Goal: Information Seeking & Learning: Learn about a topic

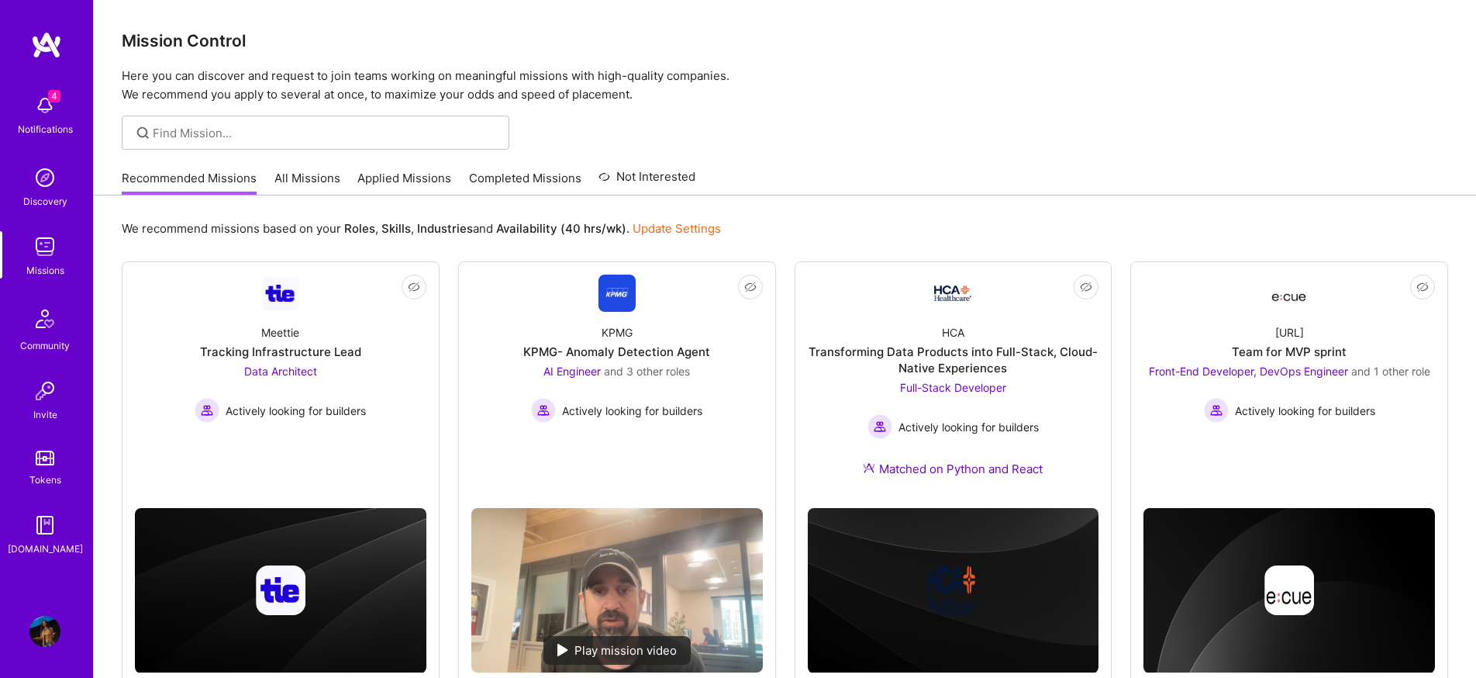
scroll to position [722, 0]
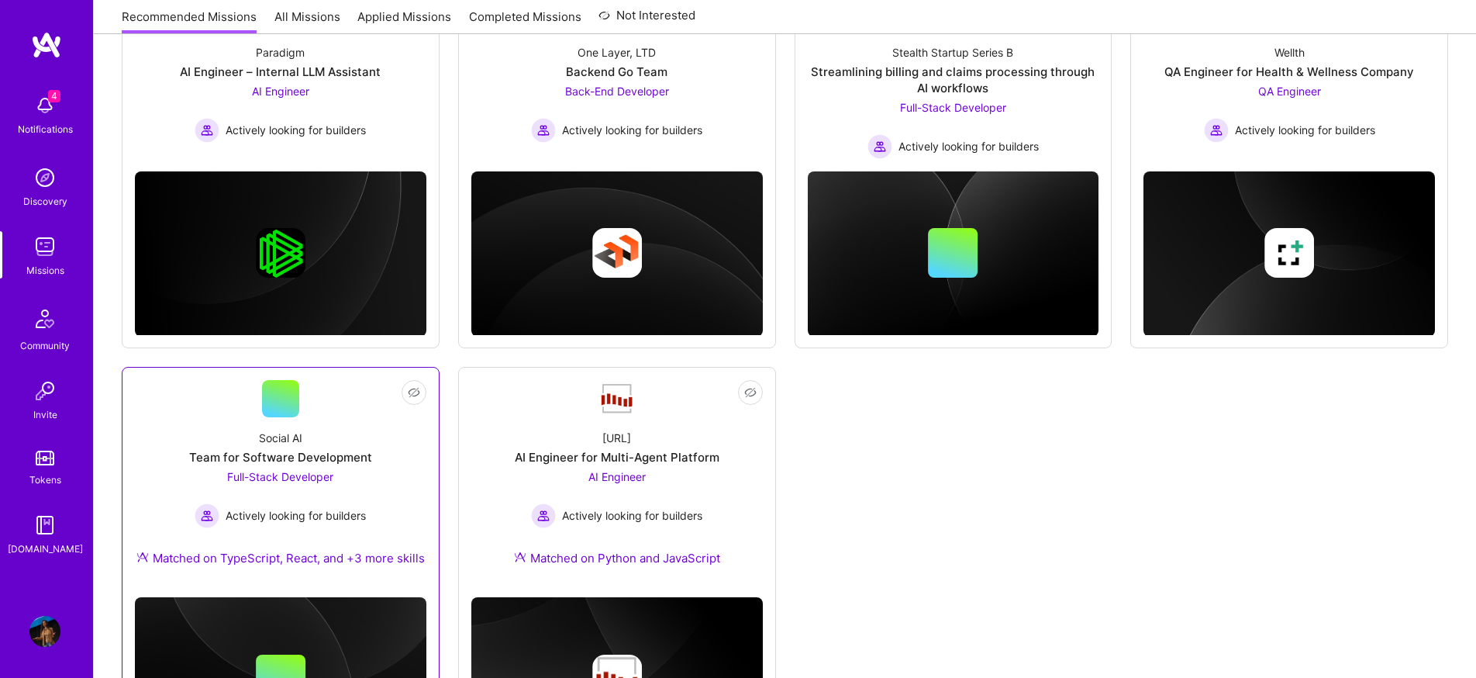
click at [432, 470] on div "Not Interested Social AI Team for Software Development Full-Stack Developer Act…" at bounding box center [281, 570] width 318 height 407
click at [401, 460] on div "Social AI Team for Software Development Full-Stack Developer Actively looking f…" at bounding box center [280, 500] width 291 height 167
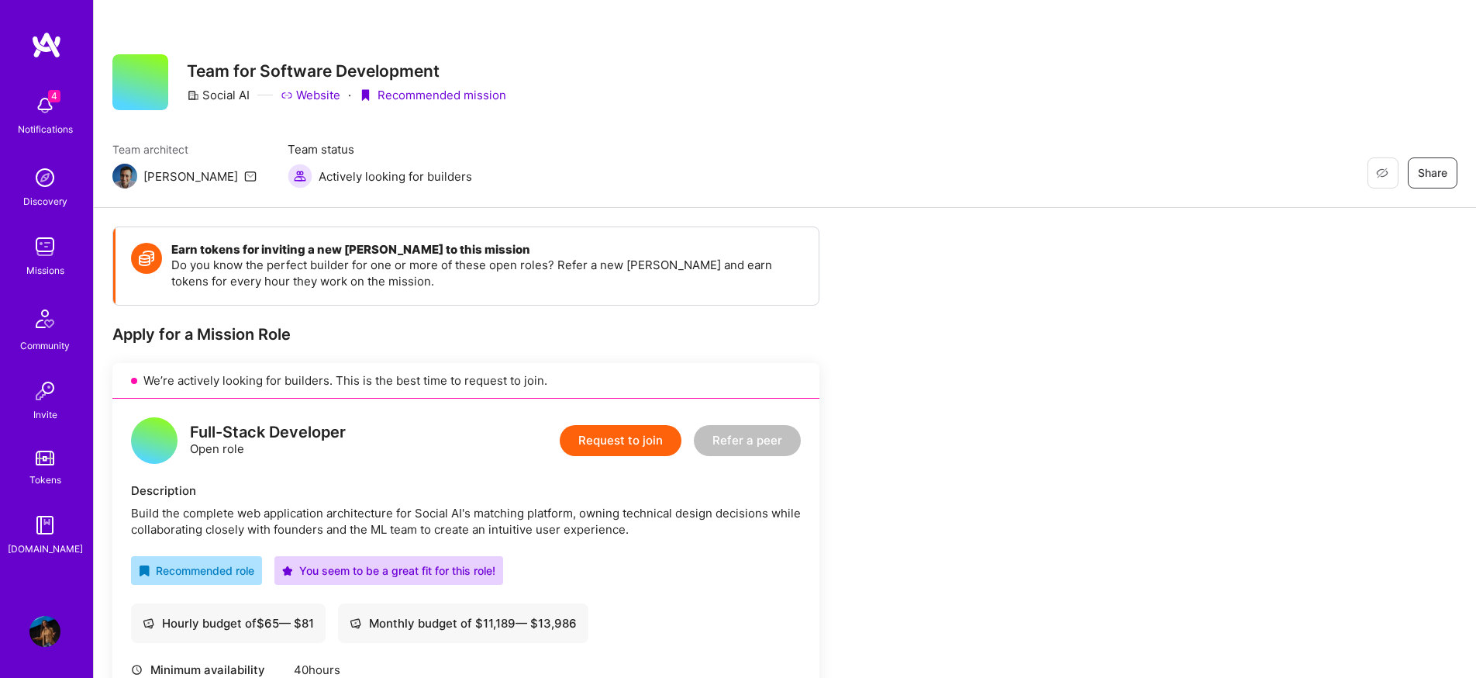
click at [52, 254] on img at bounding box center [44, 246] width 31 height 31
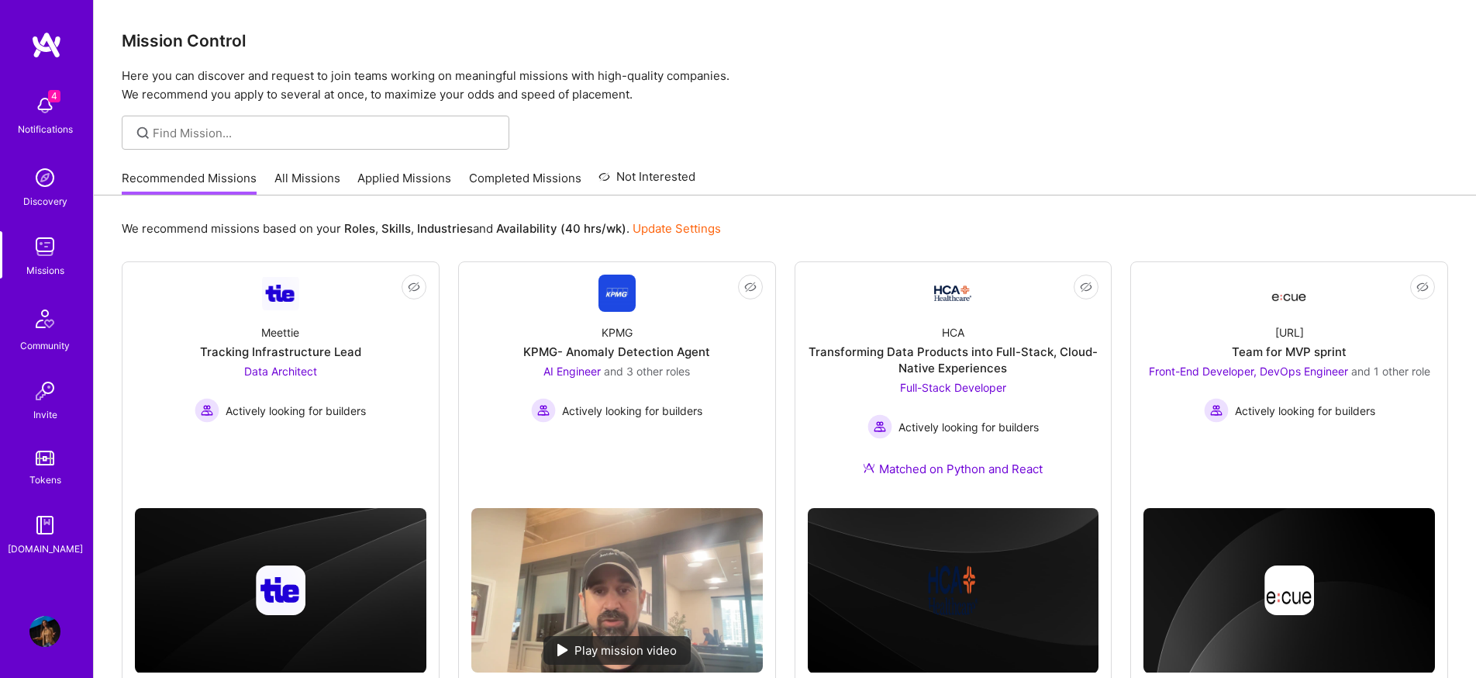
click at [304, 183] on link "All Missions" at bounding box center [307, 183] width 66 height 26
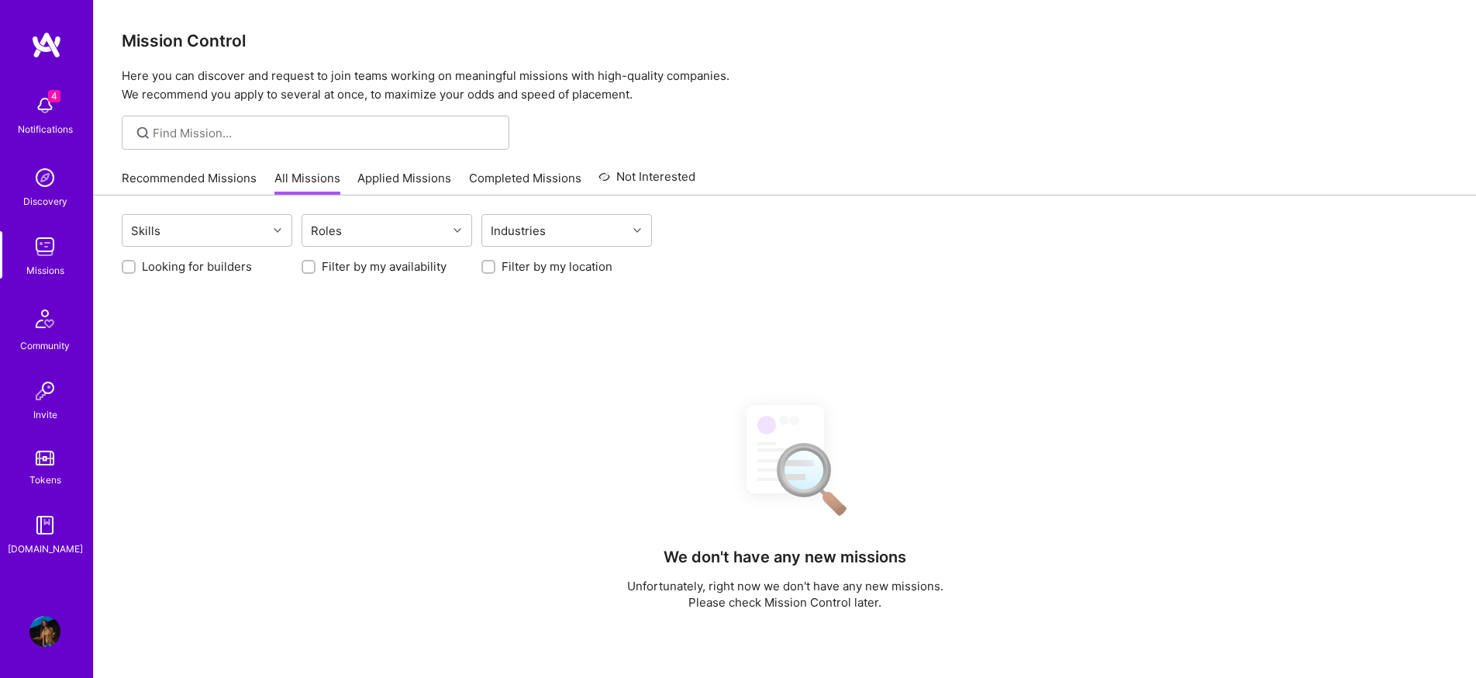
click at [385, 182] on link "Applied Missions" at bounding box center [404, 183] width 94 height 26
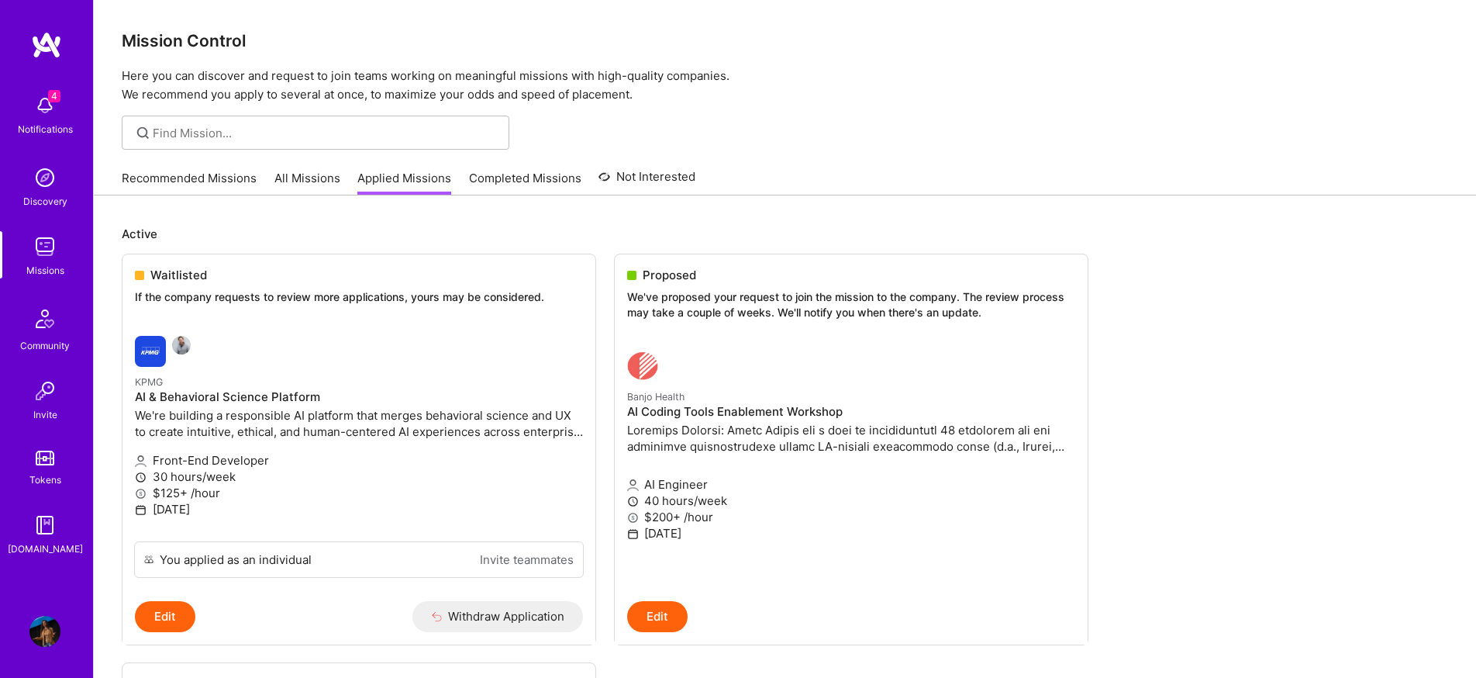
click at [236, 170] on link "Recommended Missions" at bounding box center [189, 183] width 135 height 26
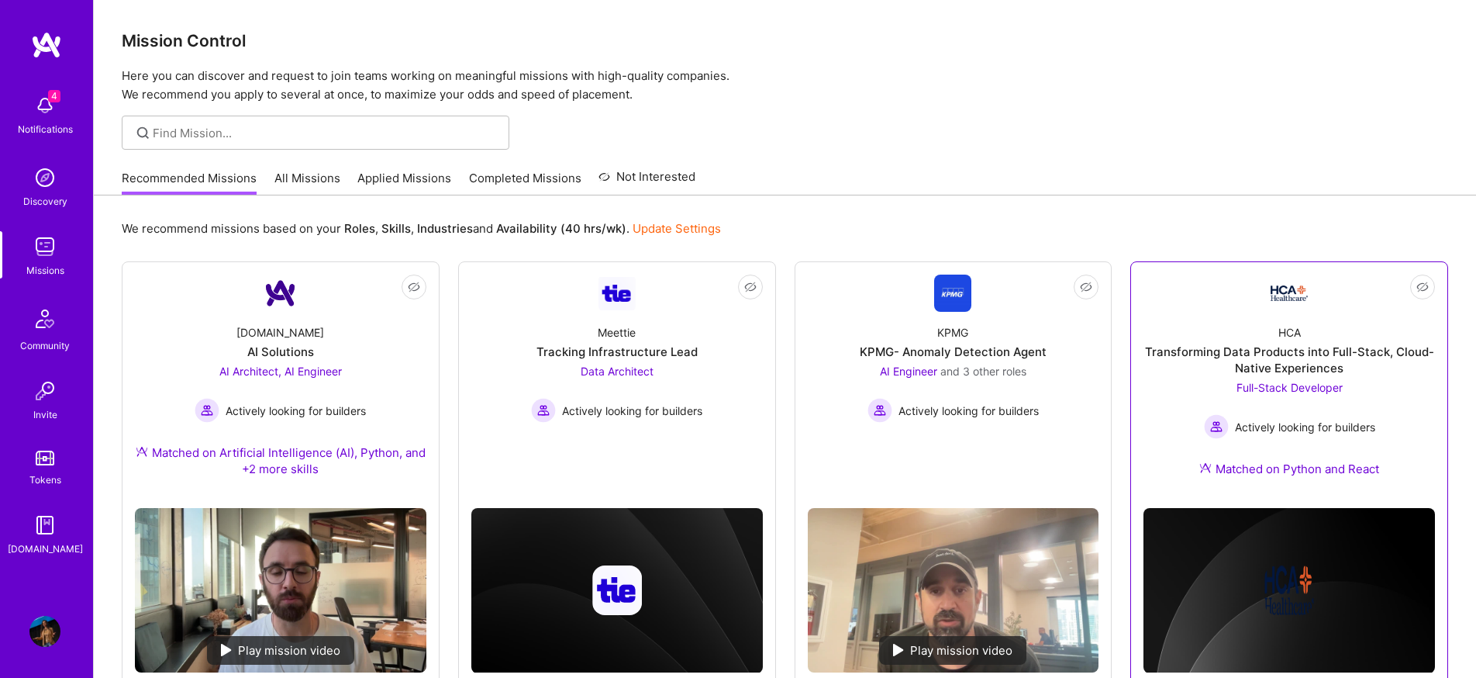
click at [1160, 298] on link "Not Interested HCA Transforming Data Products into Full-Stack, Cloud-Native Exp…" at bounding box center [1288, 384] width 291 height 221
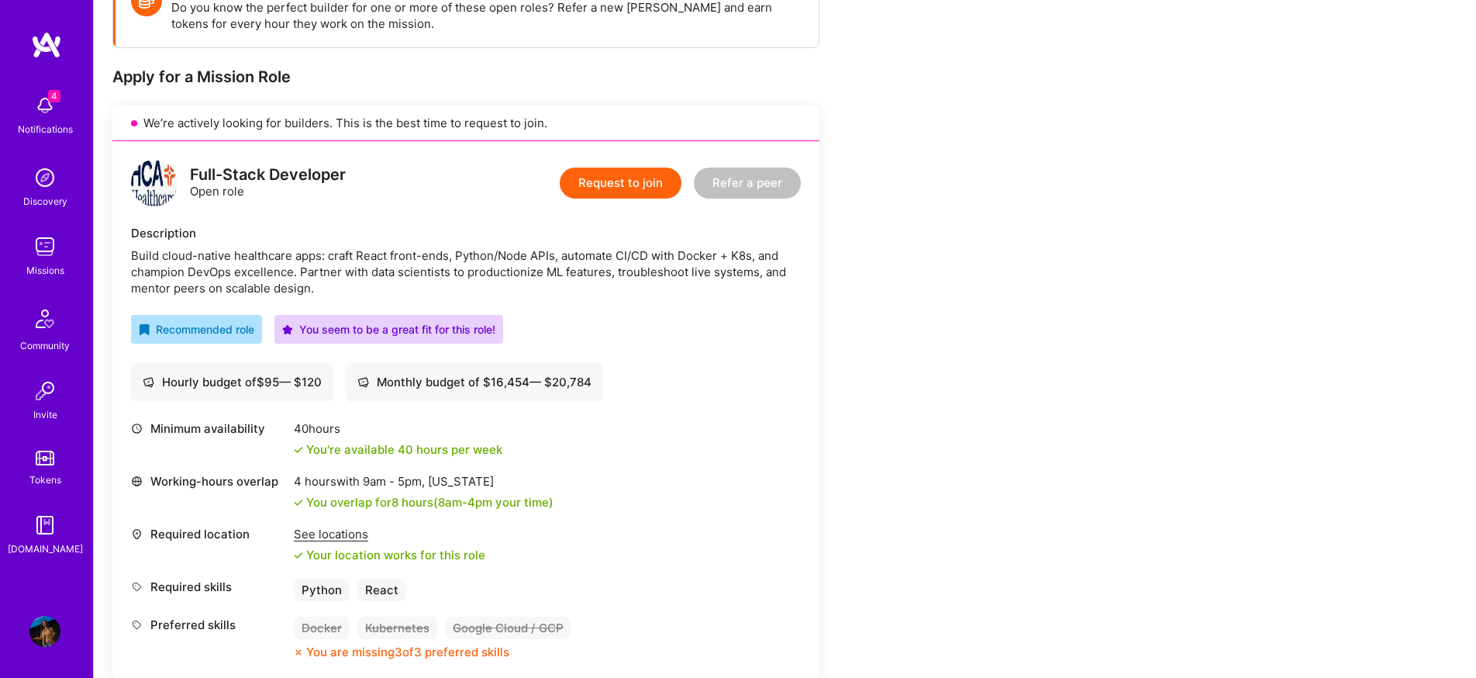
scroll to position [616, 0]
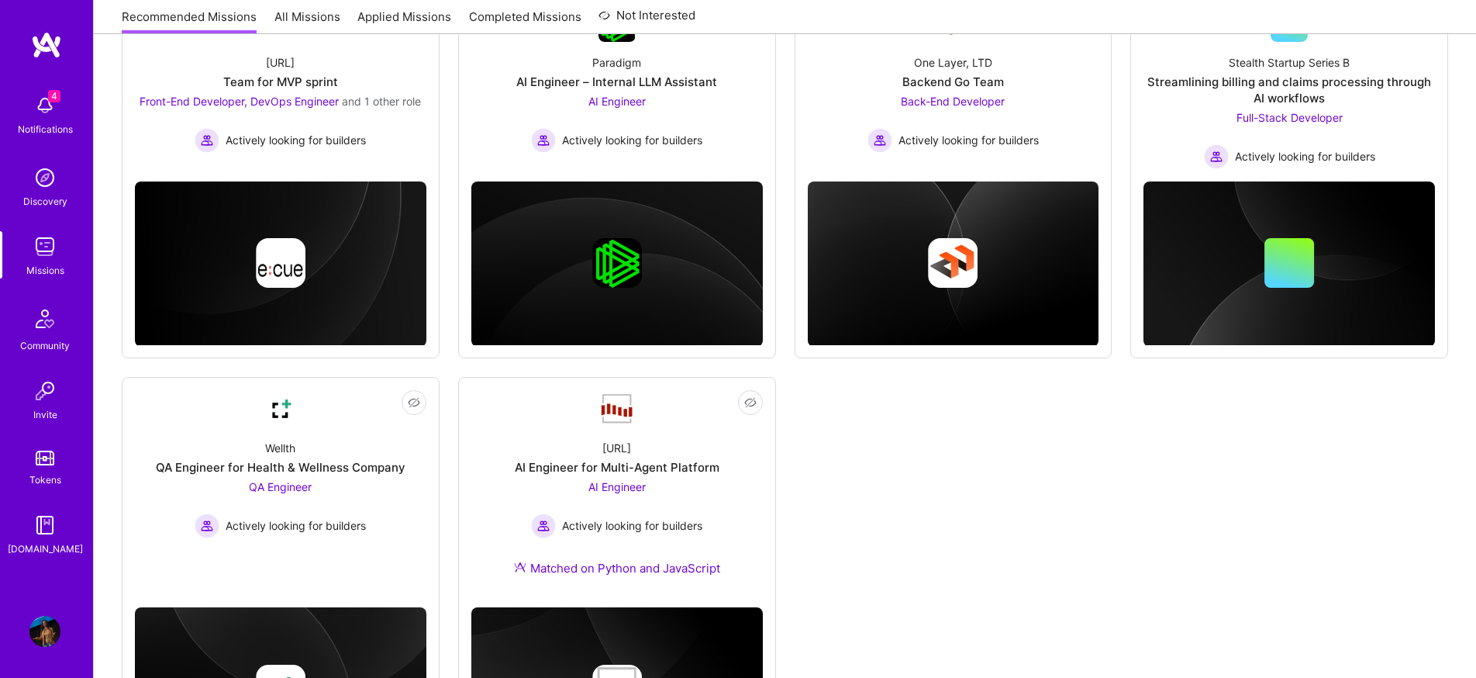
scroll to position [653, 0]
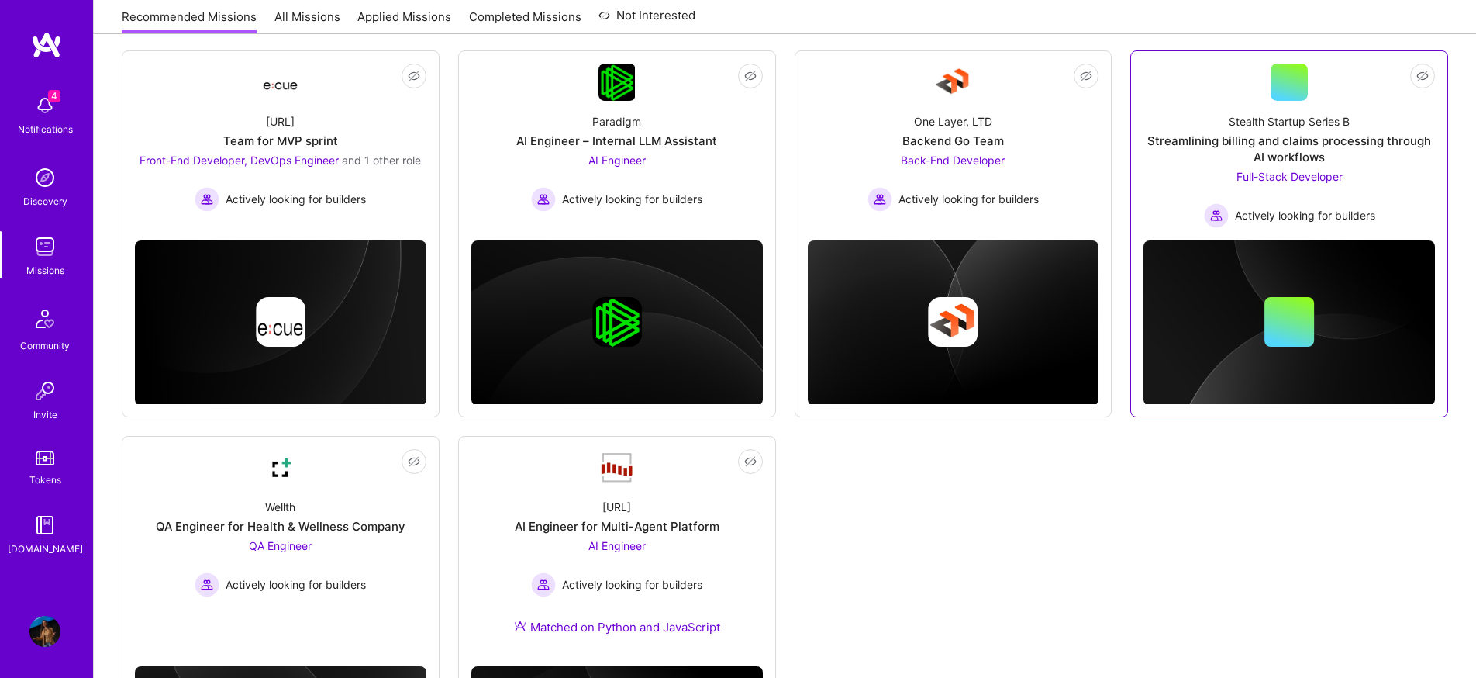
click at [1174, 178] on div "Stealth Startup Series B Streamlining billing and claims processing through AI …" at bounding box center [1288, 164] width 291 height 127
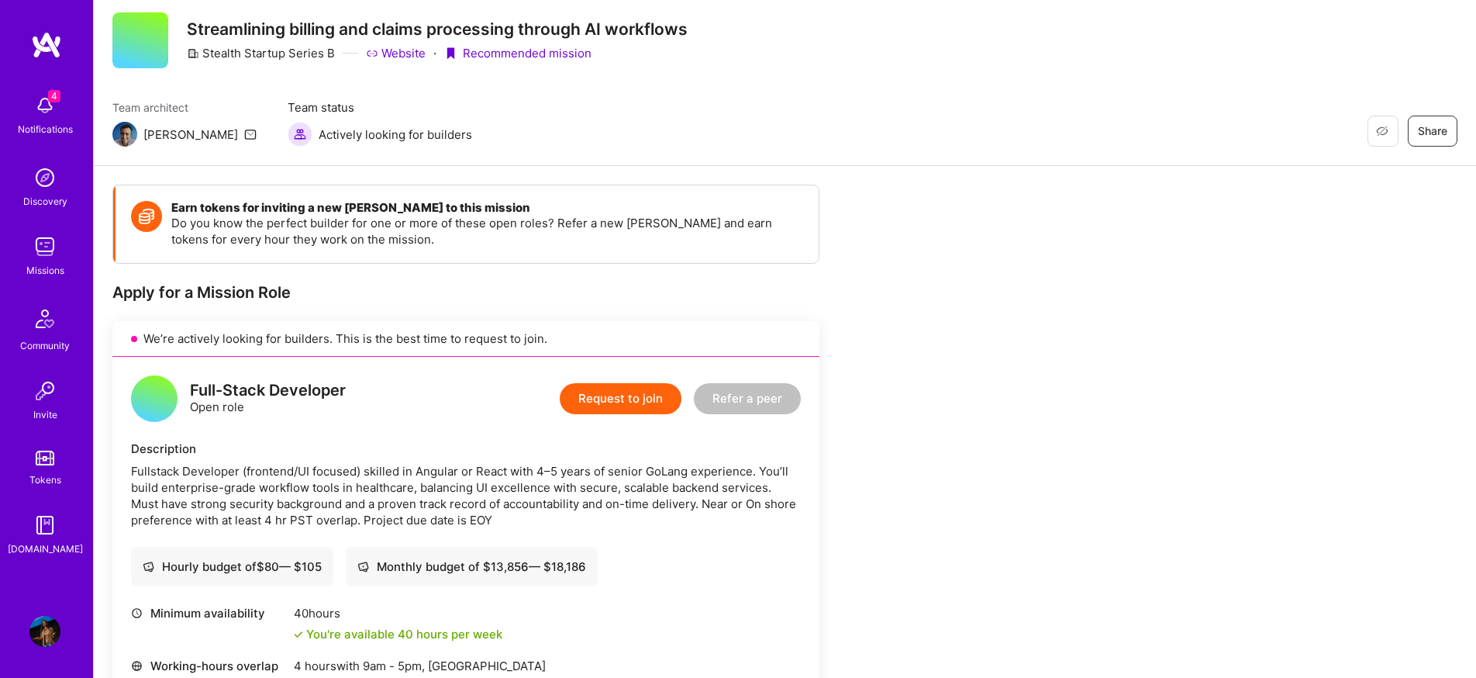
scroll to position [48, 0]
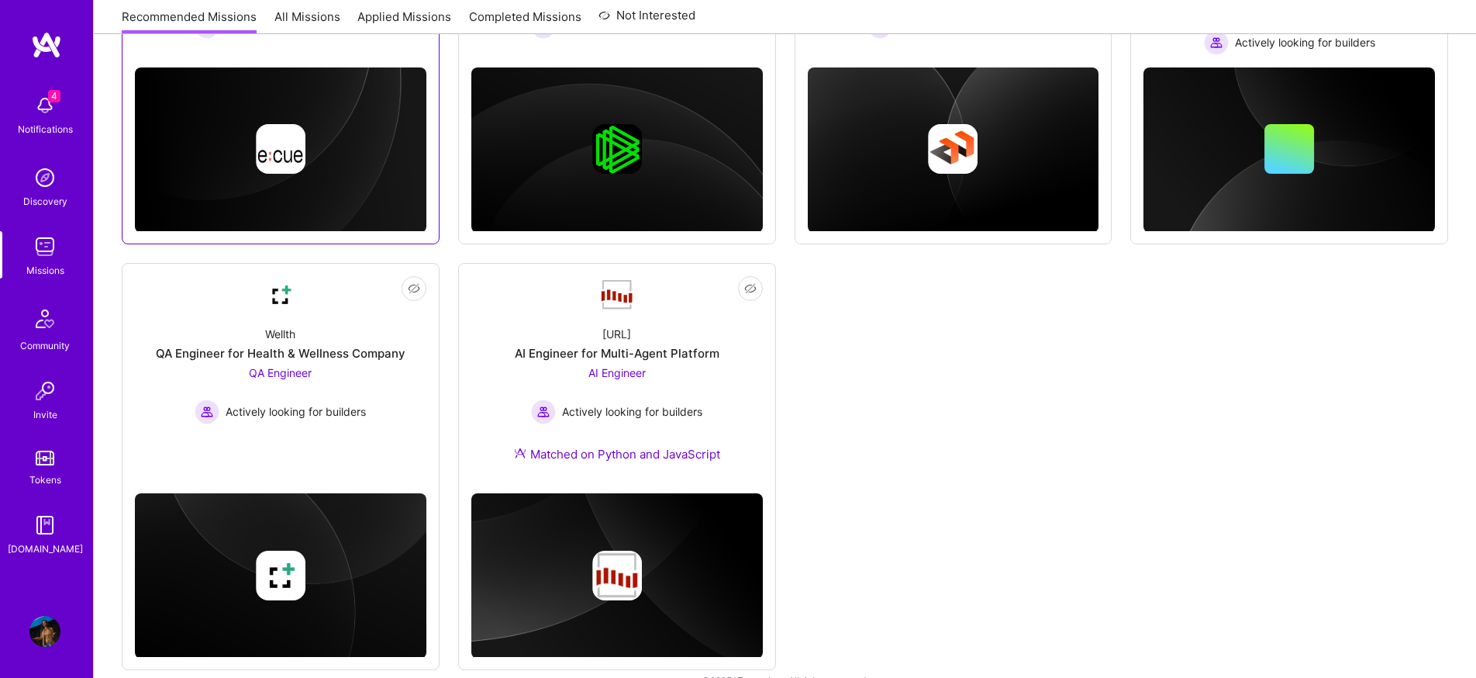
scroll to position [856, 0]
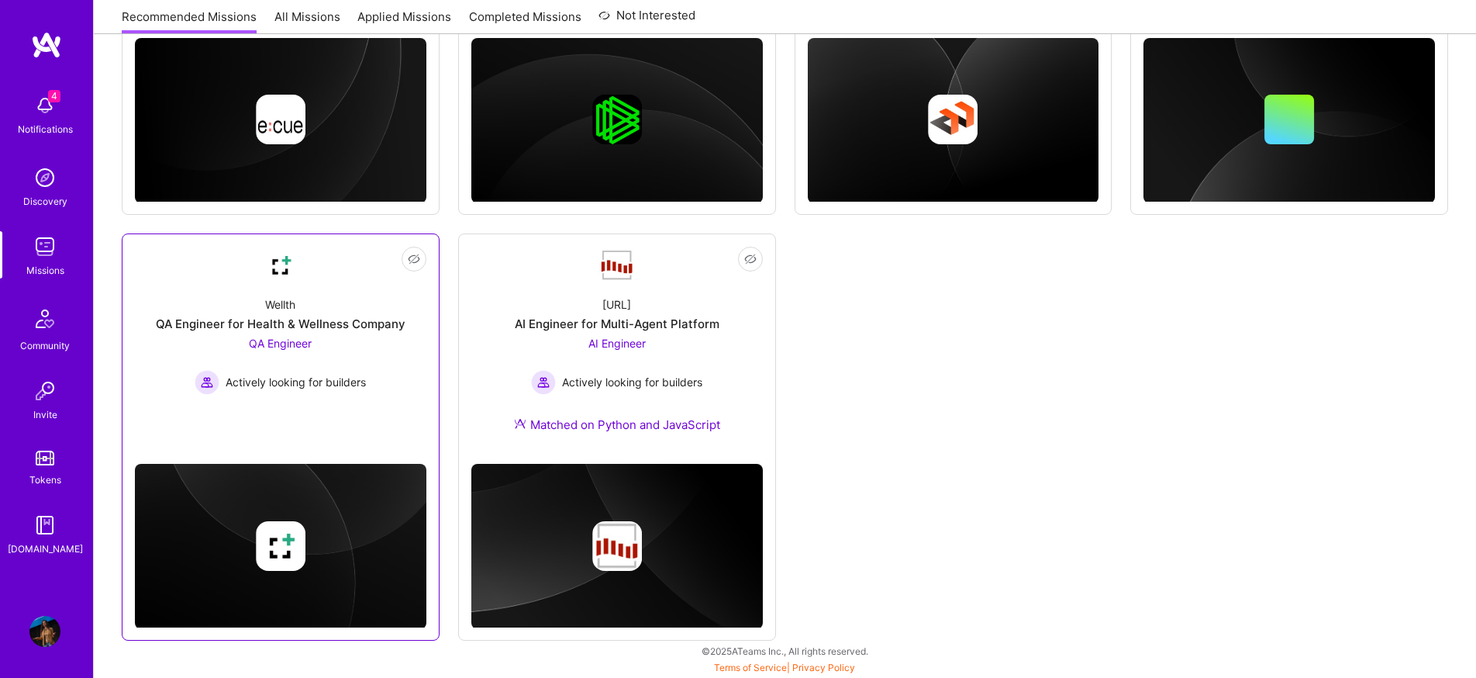
click at [395, 291] on div "Wellth QA Engineer for Health & Wellness Company QA Engineer Actively looking f…" at bounding box center [280, 339] width 291 height 111
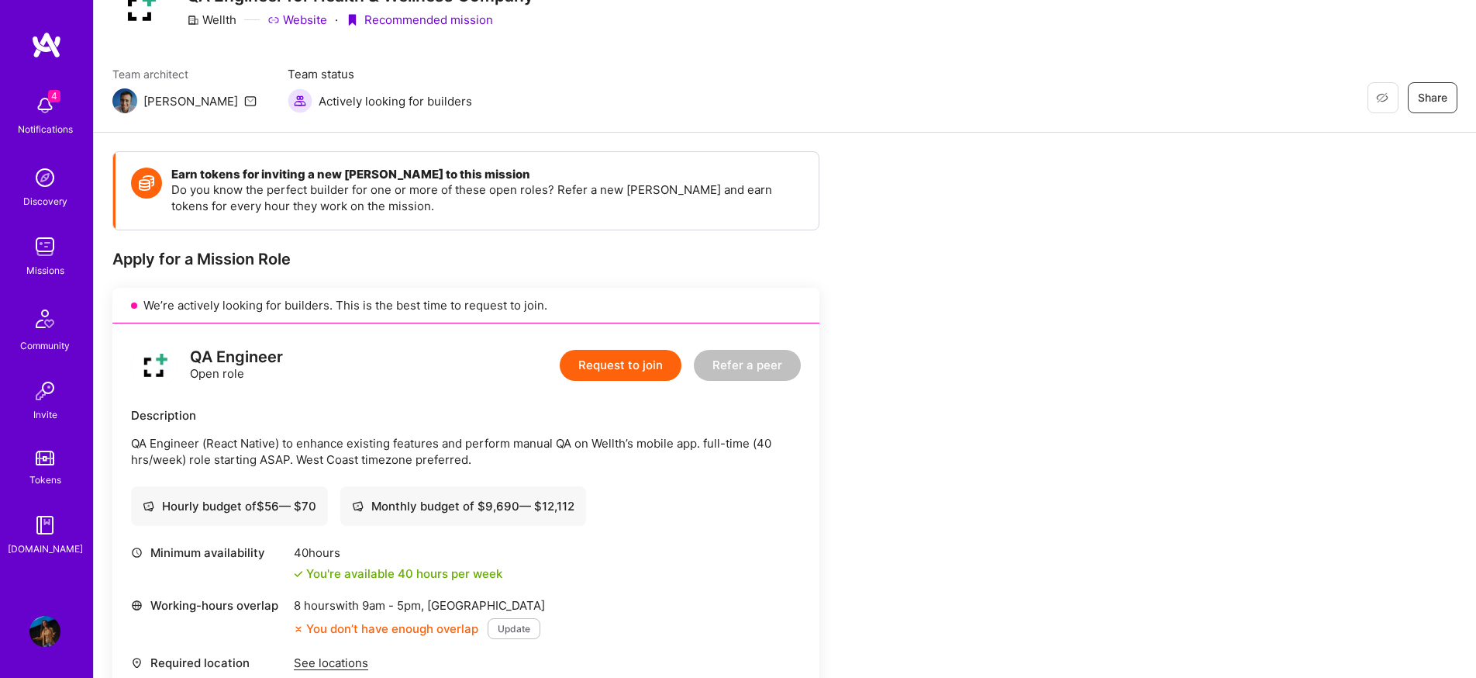
scroll to position [374, 0]
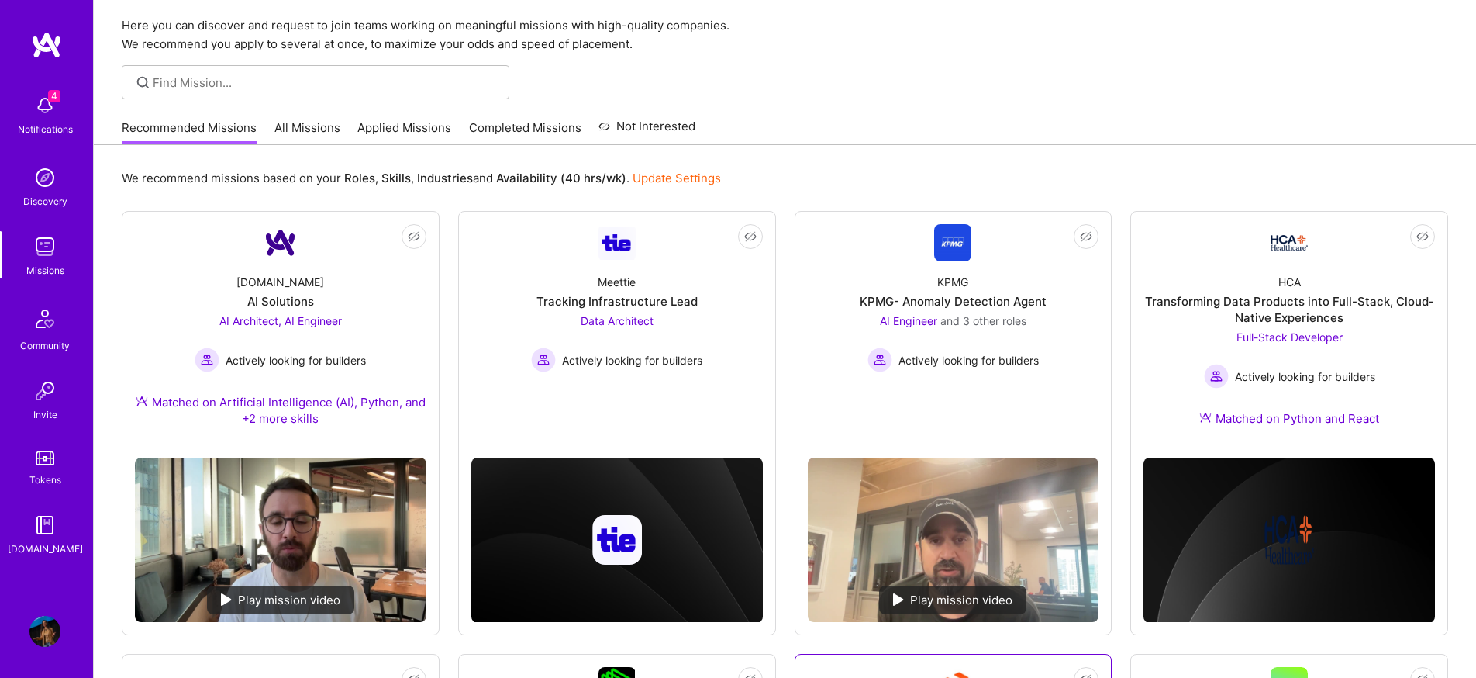
scroll to position [2, 0]
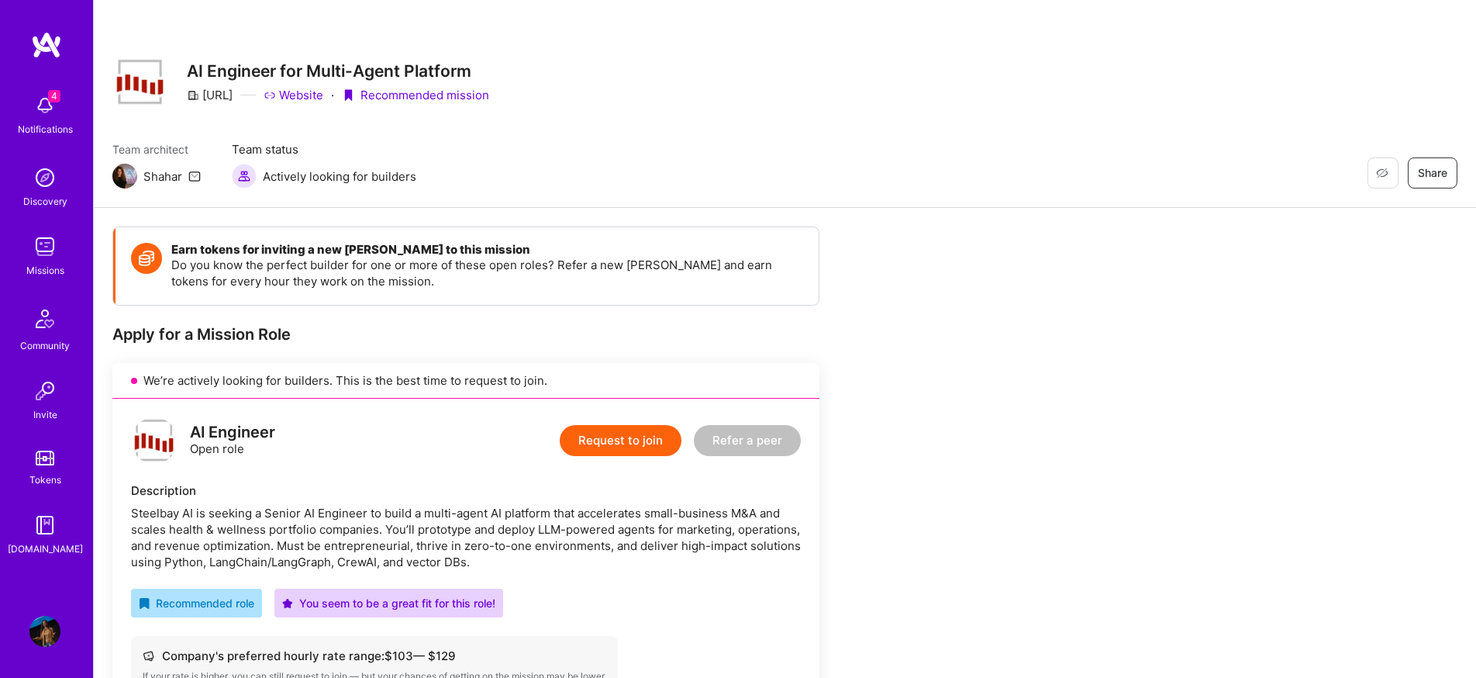
click at [323, 94] on link "Website" at bounding box center [294, 95] width 60 height 16
